Goal: Transaction & Acquisition: Purchase product/service

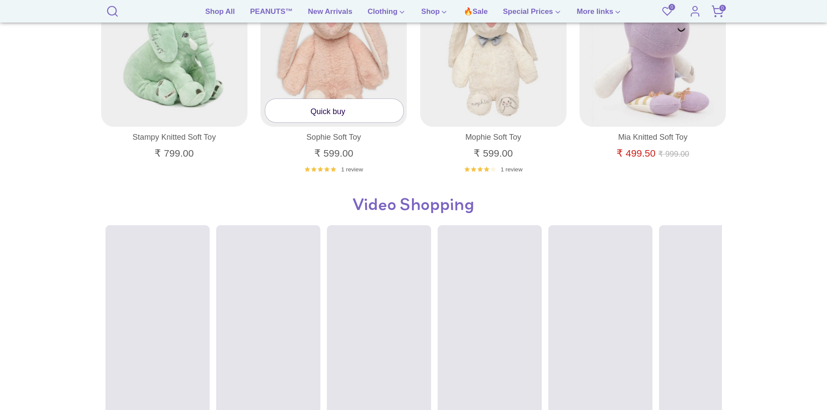
scroll to position [564, 0]
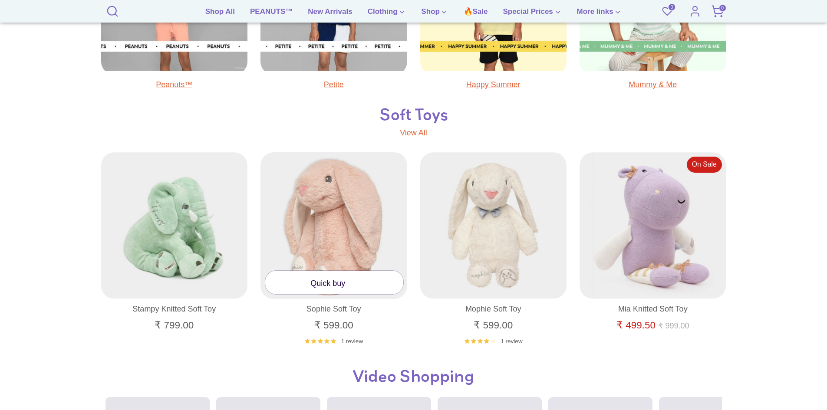
click at [320, 286] on link "Quick buy" at bounding box center [334, 282] width 138 height 23
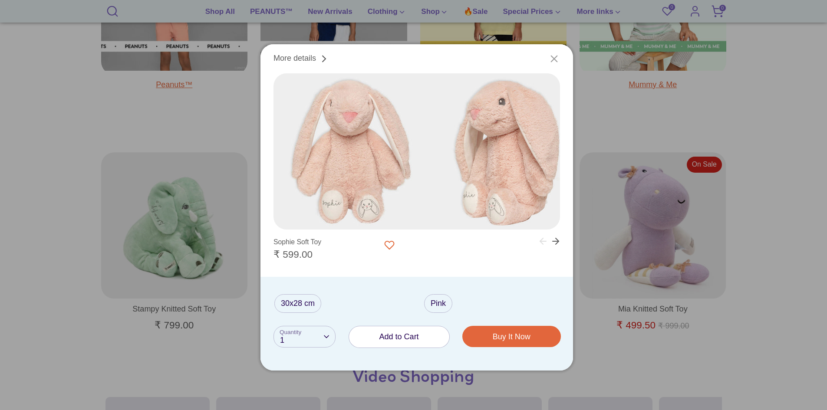
click at [557, 55] on icon "Close" at bounding box center [554, 59] width 12 height 12
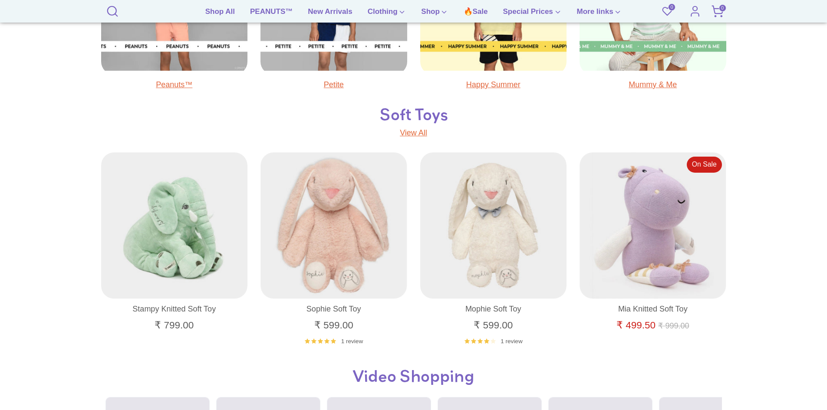
click at [255, 3] on section "Search Search Search 🔥Sale PEANUTS™ New Arrivals Clothing" at bounding box center [413, 11] width 827 height 23
click at [263, 11] on link "PEANUTS™" at bounding box center [272, 14] width 56 height 16
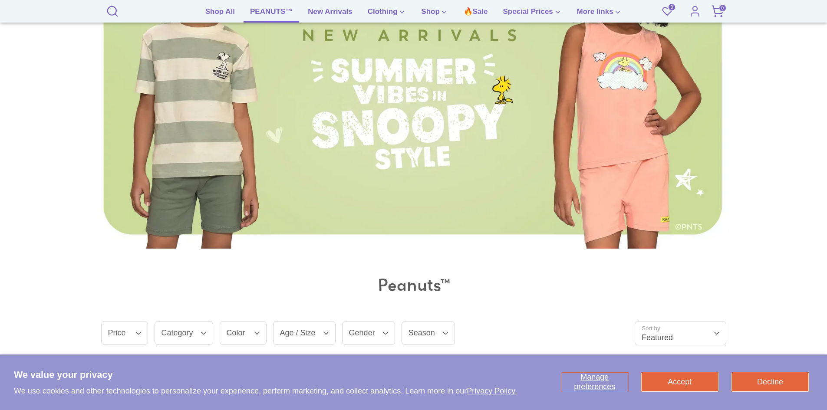
scroll to position [304, 0]
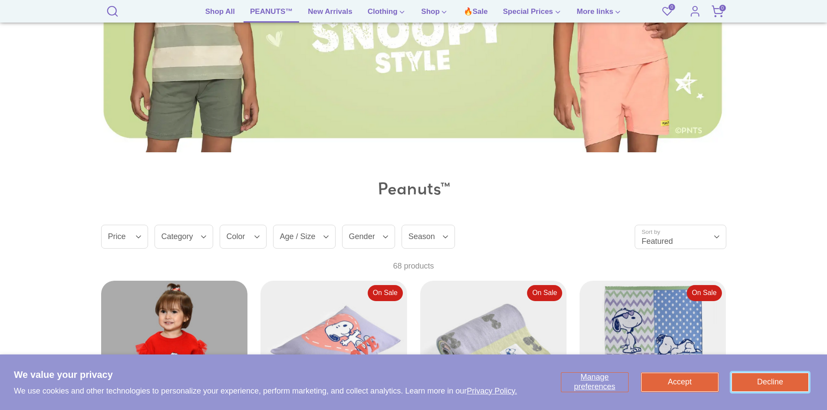
click at [762, 381] on button "Decline" at bounding box center [770, 382] width 77 height 19
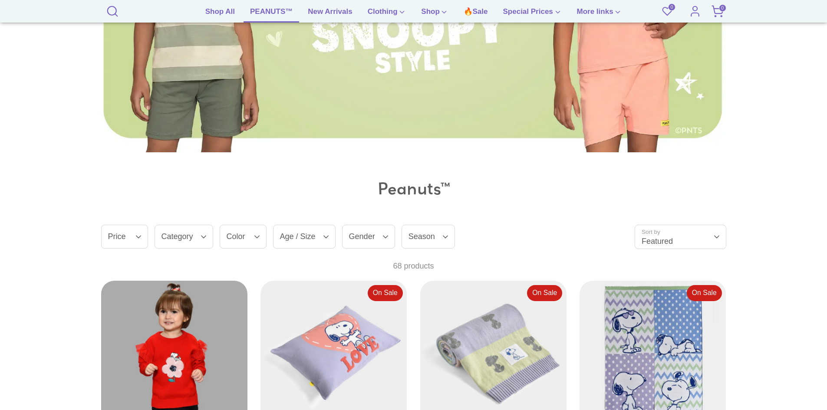
scroll to position [478, 0]
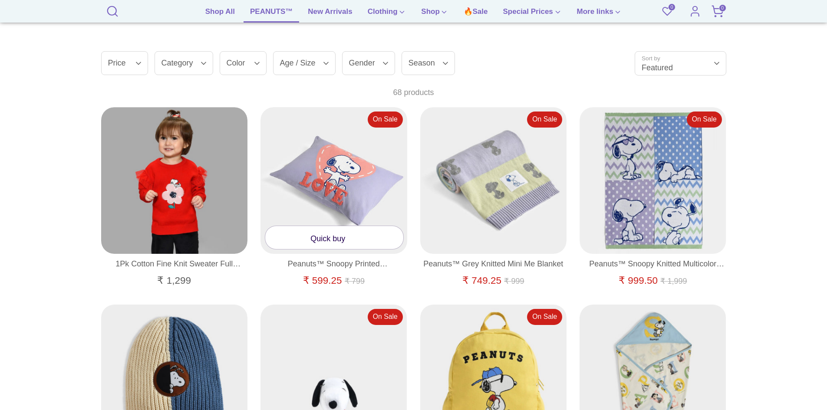
click at [328, 236] on link "Quick buy" at bounding box center [334, 237] width 138 height 23
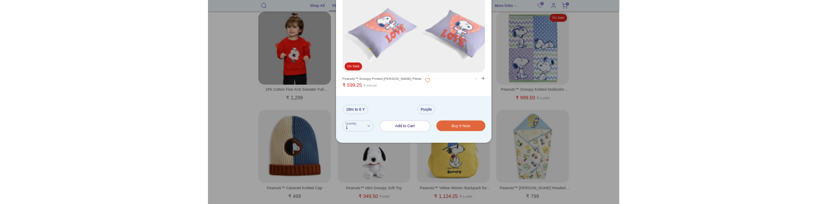
scroll to position [564, 0]
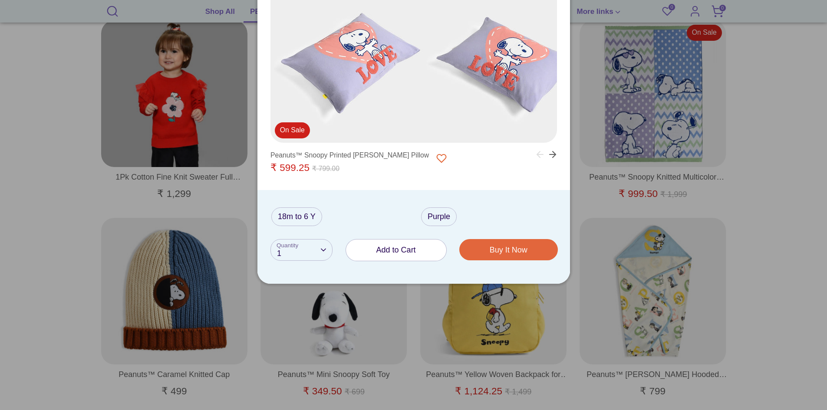
click at [394, 250] on span "Add to Cart" at bounding box center [396, 250] width 40 height 9
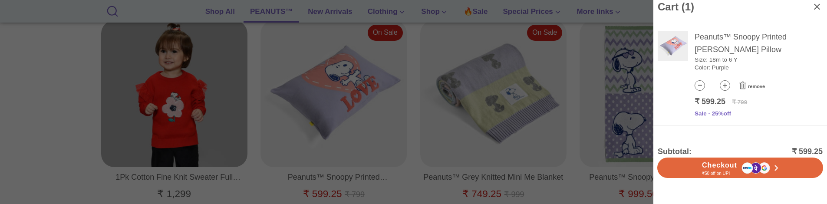
click at [725, 87] on icon at bounding box center [725, 85] width 4 height 4
type input "*"
